Goal: Use online tool/utility: Utilize a website feature to perform a specific function

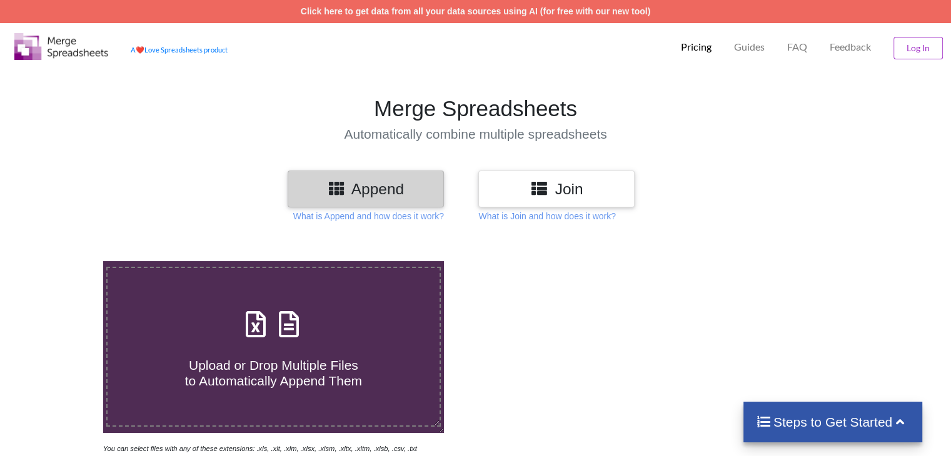
drag, startPoint x: 321, startPoint y: 445, endPoint x: 259, endPoint y: 356, distance: 109.1
click at [321, 450] on icon "You can select files with any of these extensions: .xls, .xlt, .xlm, .xlsx, .xl…" at bounding box center [260, 449] width 314 height 8
click at [259, 358] on span "Upload or Drop Multiple Files to Automatically Append Them" at bounding box center [273, 373] width 177 height 30
click at [65, 261] on input "Upload or Drop Multiple Files to Automatically Append Them" at bounding box center [65, 261] width 0 height 0
type input "C:\fakepath\Formato para carga de IRP - [PERSON_NAME] (1).xlsx"
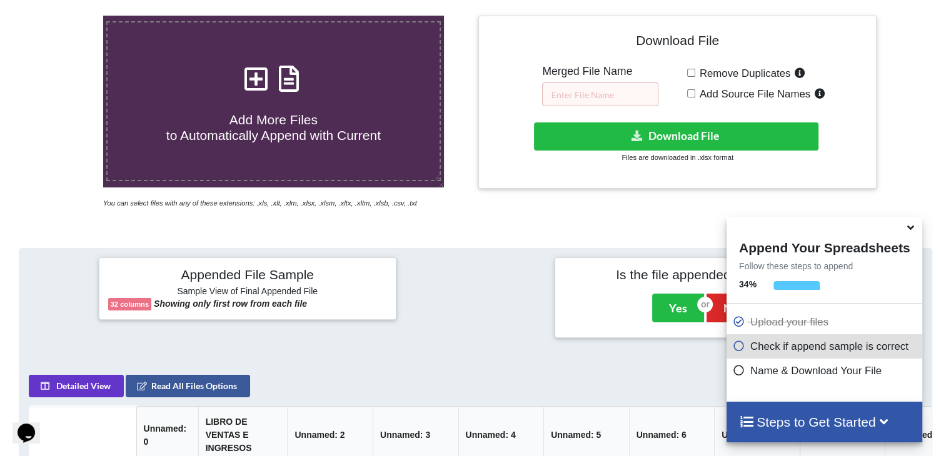
scroll to position [243, 0]
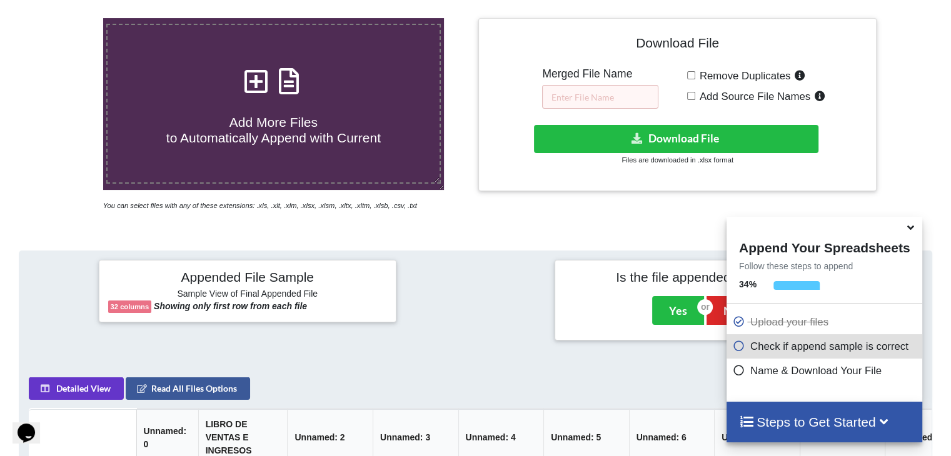
click at [628, 109] on div "Download File Merged File Name Remove Duplicates Add Source File Names Download…" at bounding box center [677, 105] width 379 height 154
click at [628, 93] on input "text" at bounding box center [600, 97] width 116 height 24
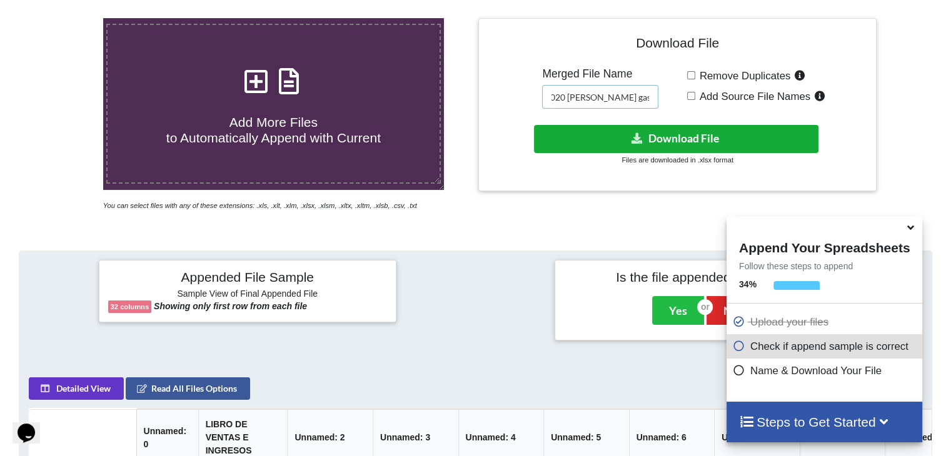
type input "2020 [PERSON_NAME] gastos"
click at [748, 138] on button "Download File" at bounding box center [676, 139] width 285 height 28
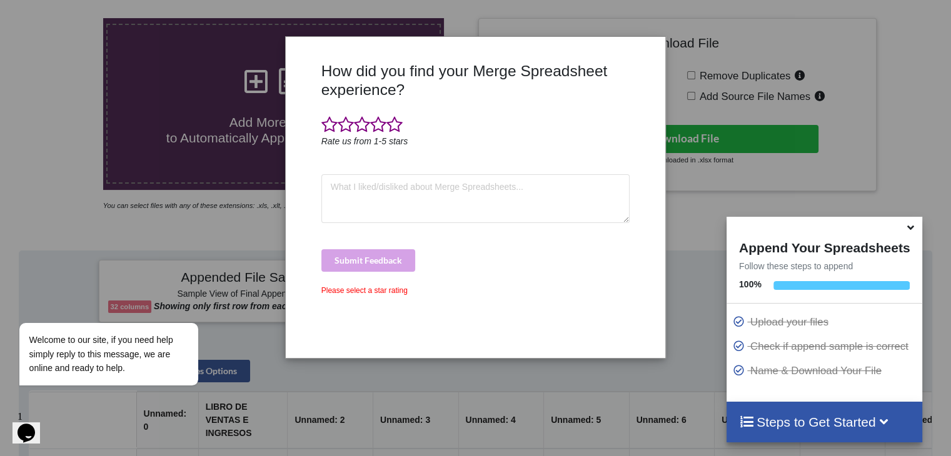
click at [745, 178] on div "How did you find your Merge Spreadsheet experience? Rate us from 1-5 stars Subm…" at bounding box center [475, 228] width 951 height 456
